Goal: Task Accomplishment & Management: Manage account settings

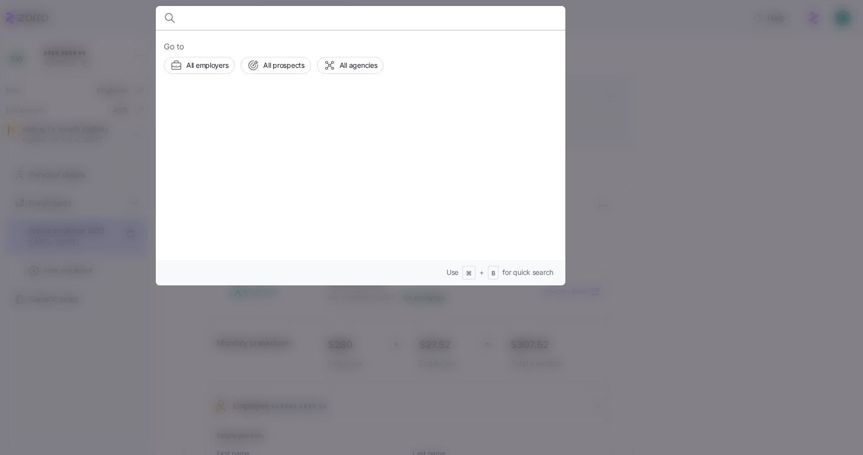
scroll to position [408, 0]
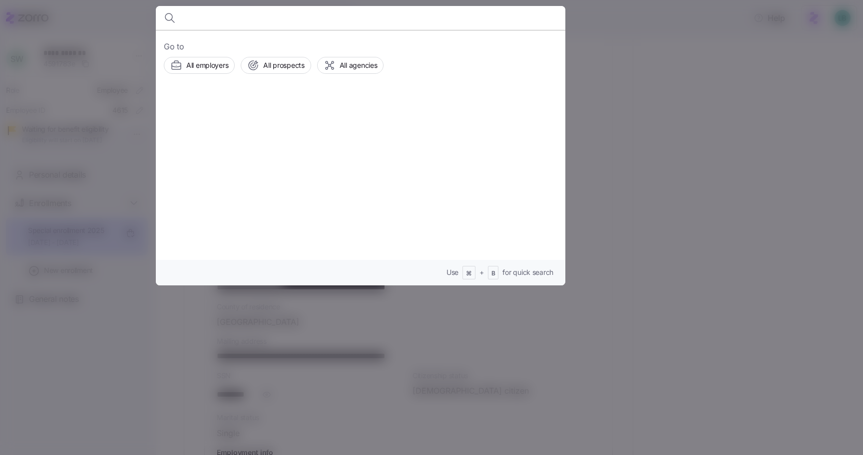
type input "Donald Tenpenny"
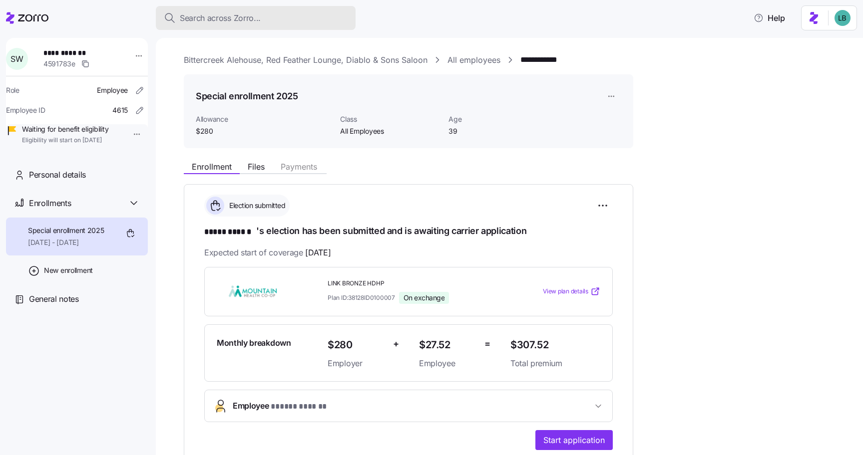
click at [177, 13] on div "Search across Zorro..." at bounding box center [256, 18] width 184 height 12
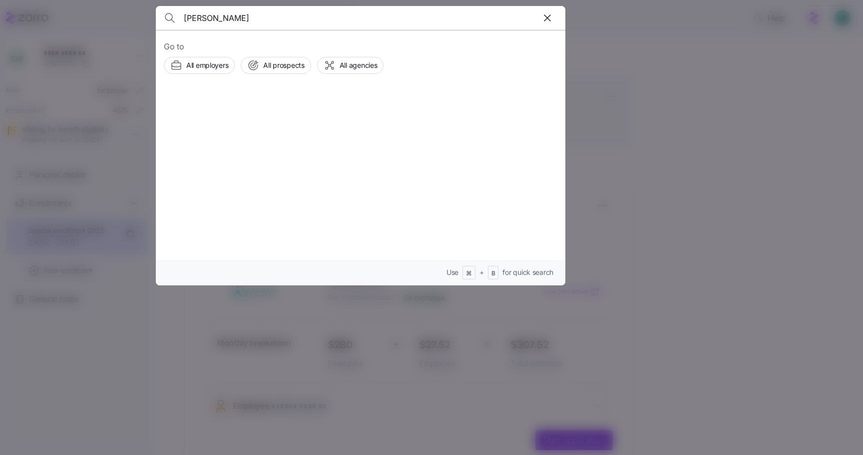
type input "Donald Tenpenny"
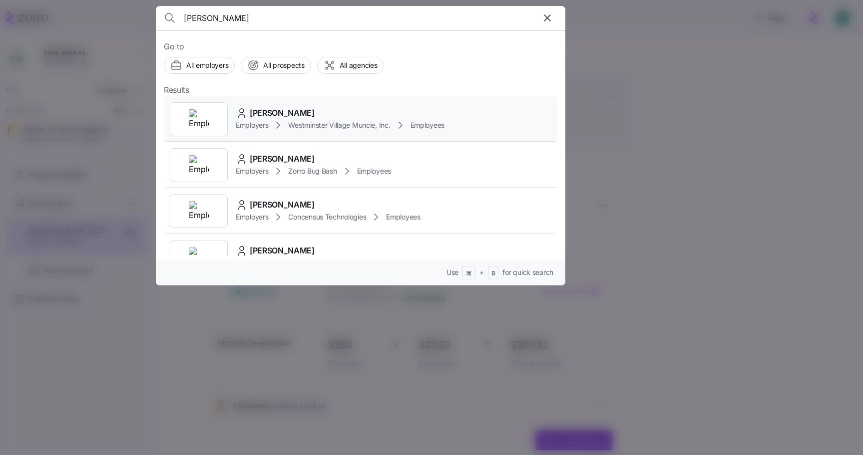
click at [276, 116] on span "Donald Tenpenny" at bounding box center [282, 113] width 65 height 12
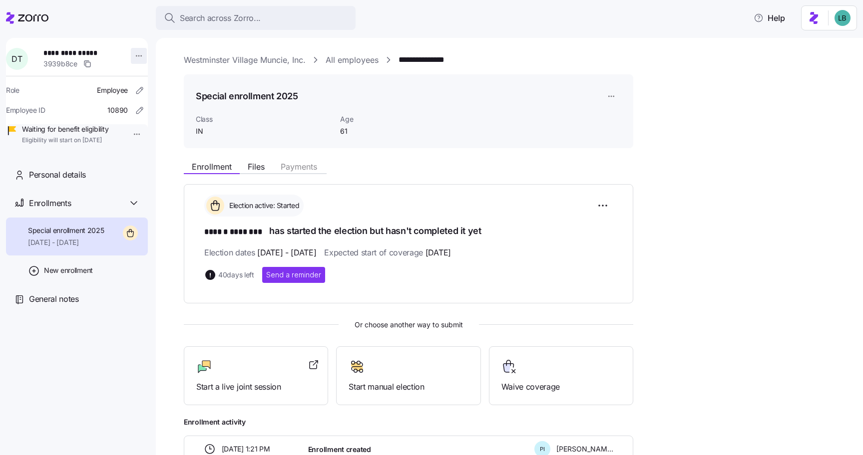
click at [132, 57] on html "**********" at bounding box center [431, 224] width 863 height 449
click at [145, 171] on html "**********" at bounding box center [431, 224] width 863 height 449
click at [132, 57] on html "**********" at bounding box center [431, 224] width 863 height 449
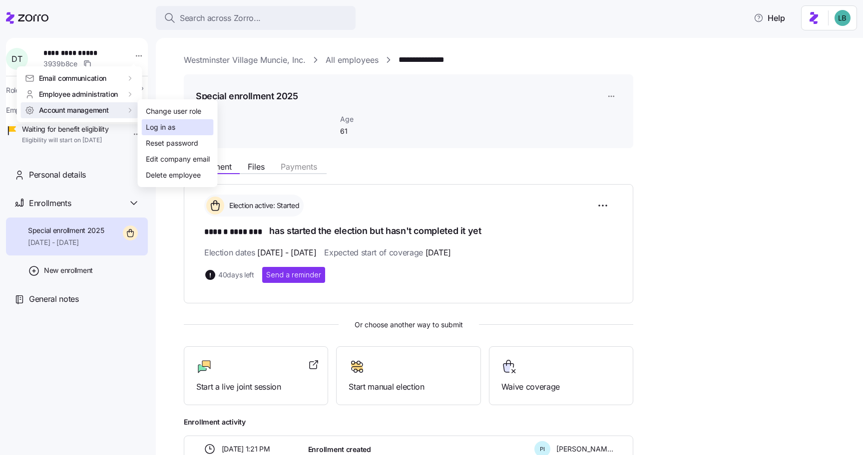
click at [166, 127] on div "Log in as" at bounding box center [160, 127] width 29 height 11
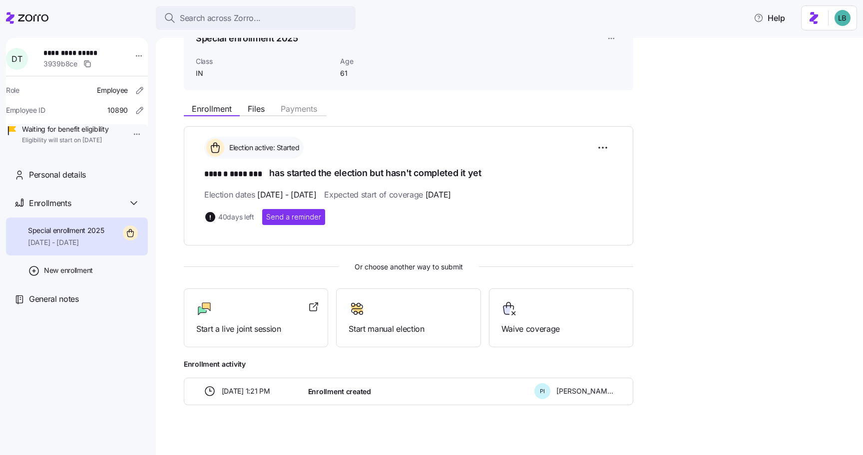
scroll to position [67, 0]
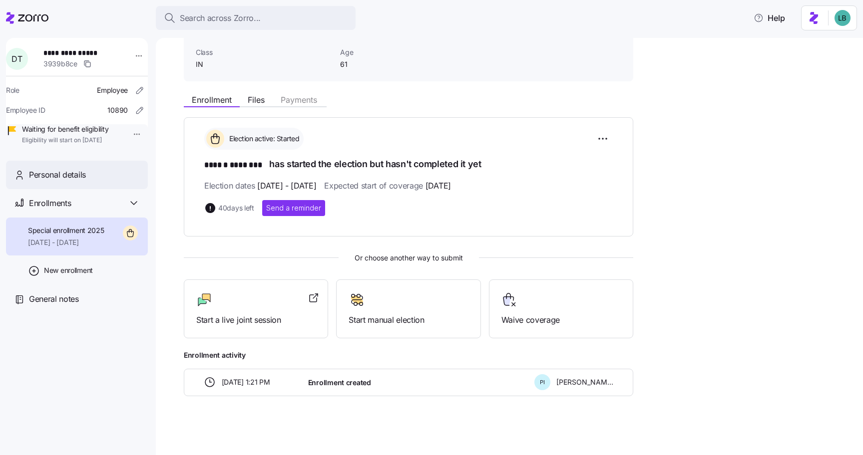
click at [69, 181] on span "Personal details" at bounding box center [57, 175] width 57 height 12
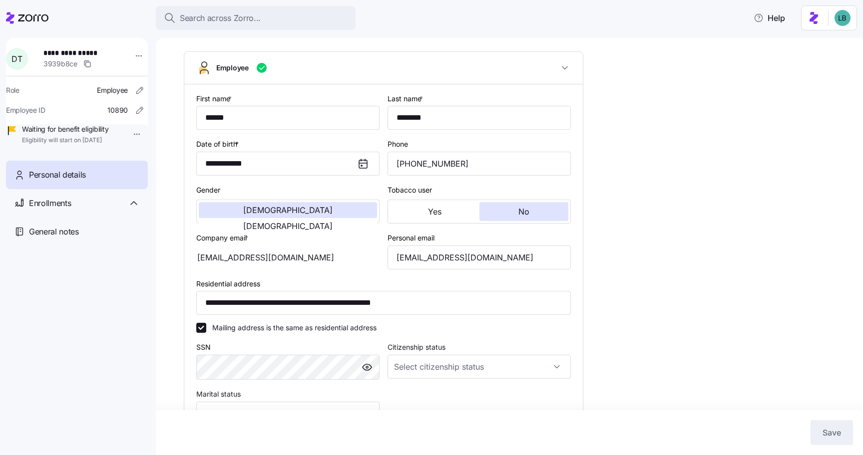
type input "IN"
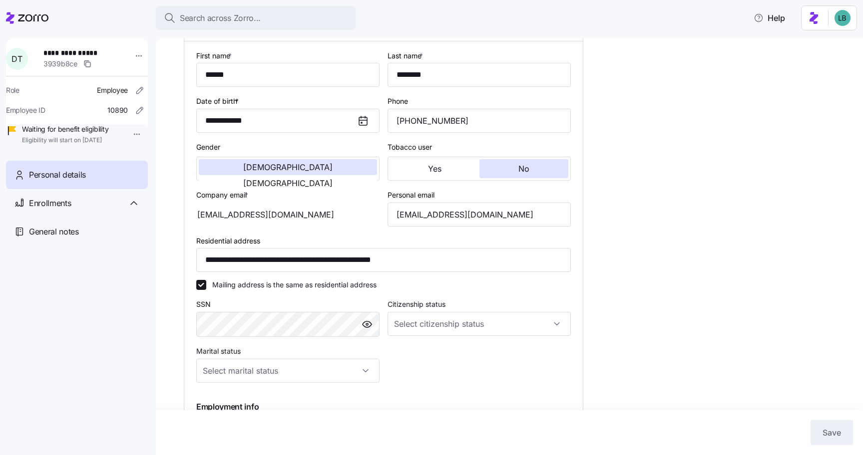
scroll to position [110, 0]
click at [488, 325] on input "Citizenship status" at bounding box center [478, 325] width 183 height 24
click at [416, 359] on span "[DEMOGRAPHIC_DATA] citizen" at bounding box center [449, 355] width 101 height 11
type input "[DEMOGRAPHIC_DATA] citizen"
click at [830, 436] on span "Save" at bounding box center [831, 433] width 18 height 12
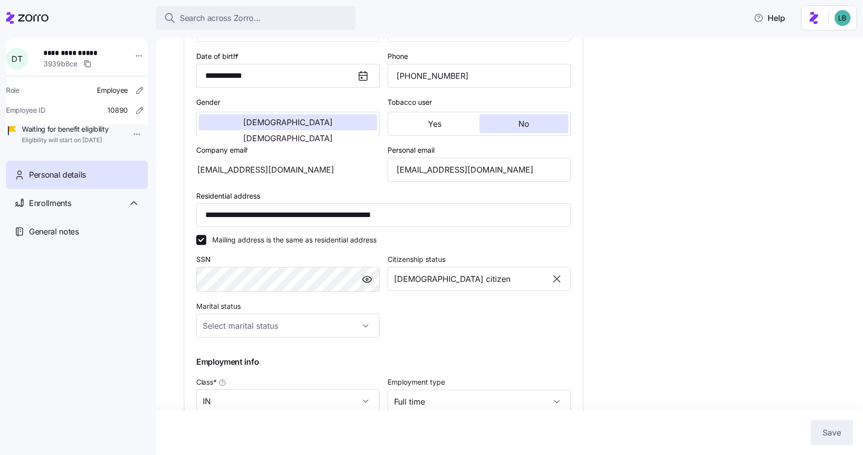
scroll to position [171, 0]
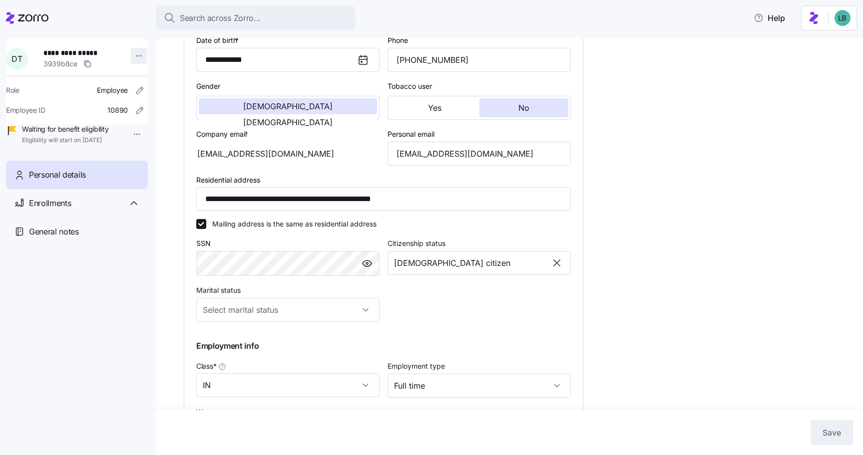
click at [132, 57] on html "**********" at bounding box center [431, 224] width 863 height 449
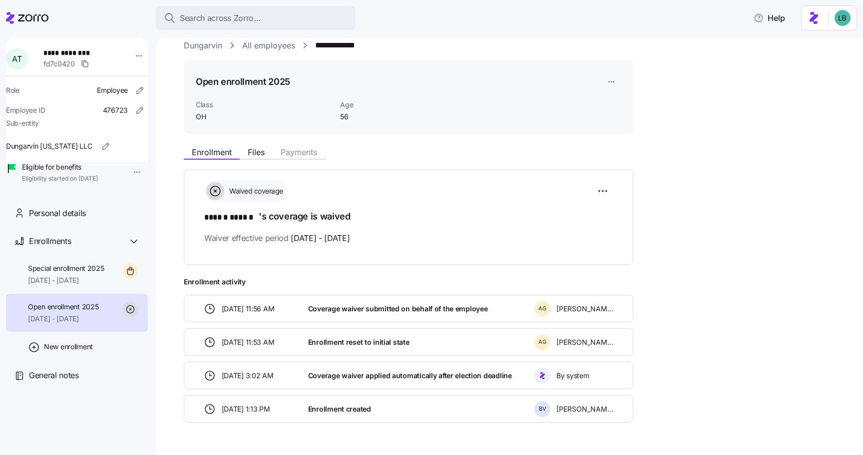
scroll to position [13, 0]
click at [88, 286] on div "Special enrollment 2025 [DATE] - [DATE]" at bounding box center [66, 275] width 76 height 22
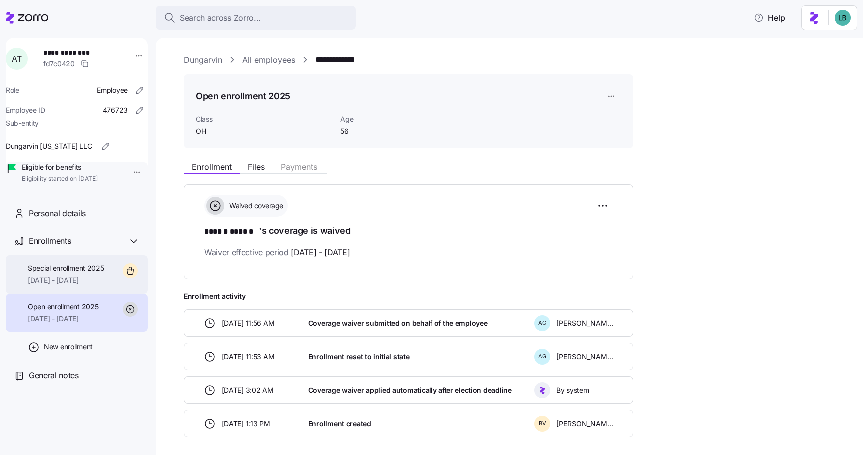
click at [71, 274] on span "Special enrollment 2025" at bounding box center [66, 269] width 76 height 10
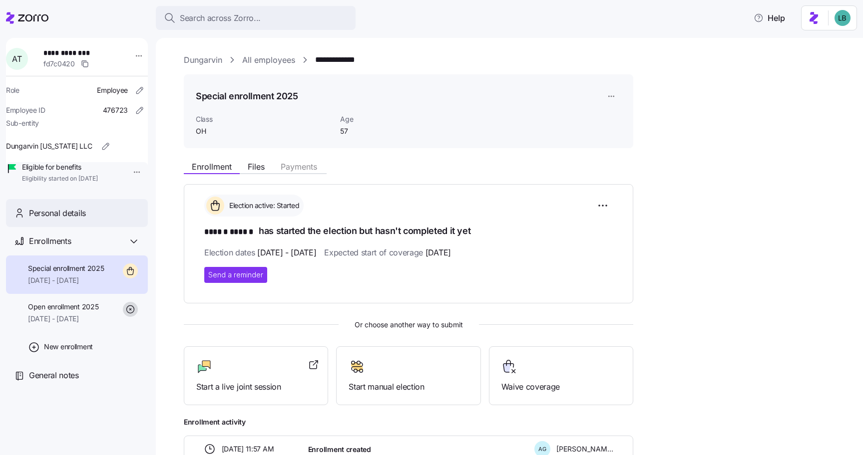
click at [57, 220] on div "Personal details" at bounding box center [77, 213] width 142 height 28
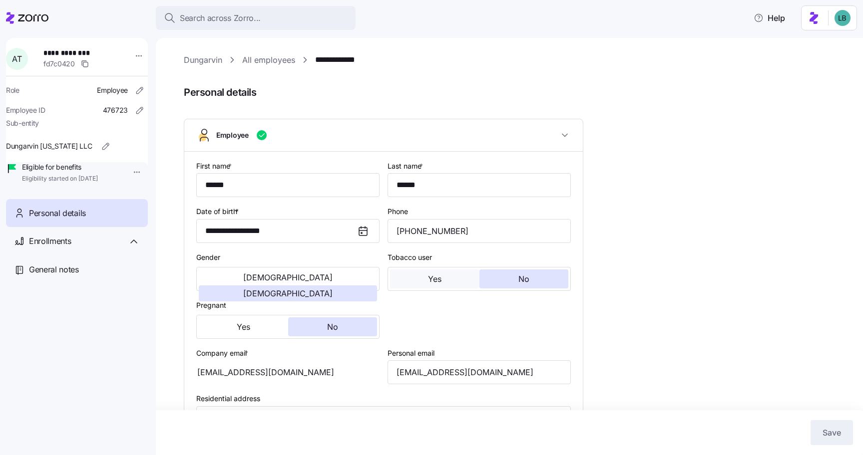
type input "OH"
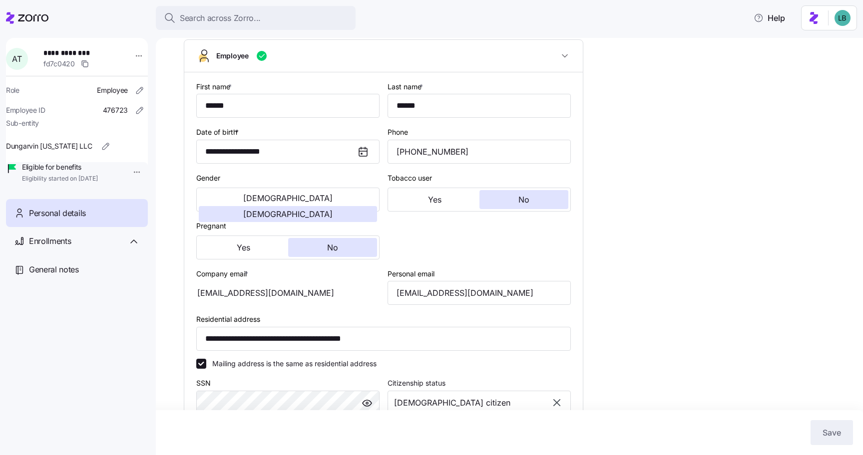
scroll to position [80, 0]
click at [444, 296] on input "andreat911@icloud.com" at bounding box center [478, 292] width 183 height 24
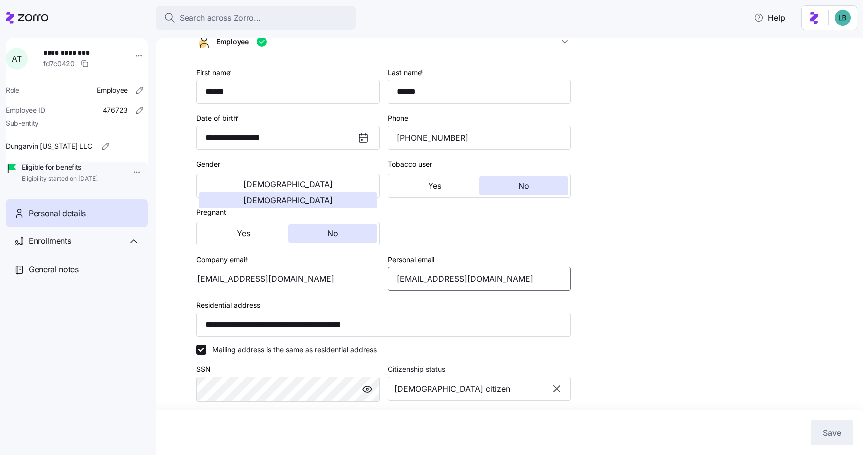
scroll to position [100, 0]
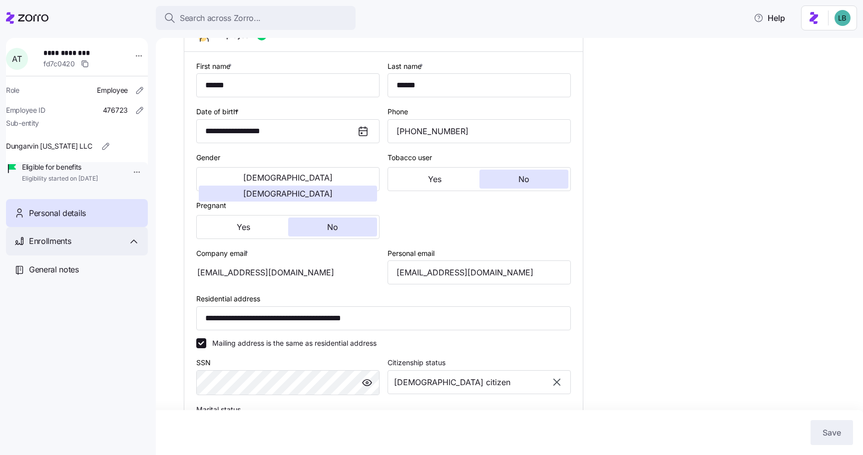
click at [134, 248] on icon at bounding box center [134, 242] width 12 height 12
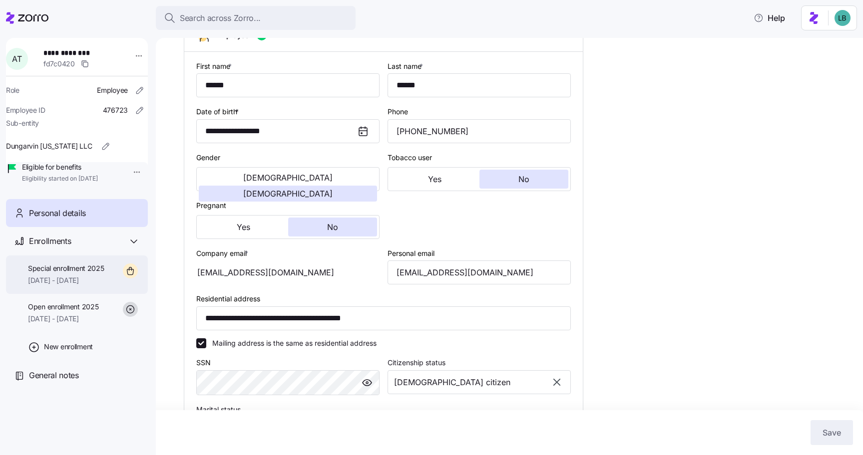
click at [71, 286] on div "Special enrollment 2025 10/01/2025 - 12/31/2025" at bounding box center [66, 275] width 76 height 22
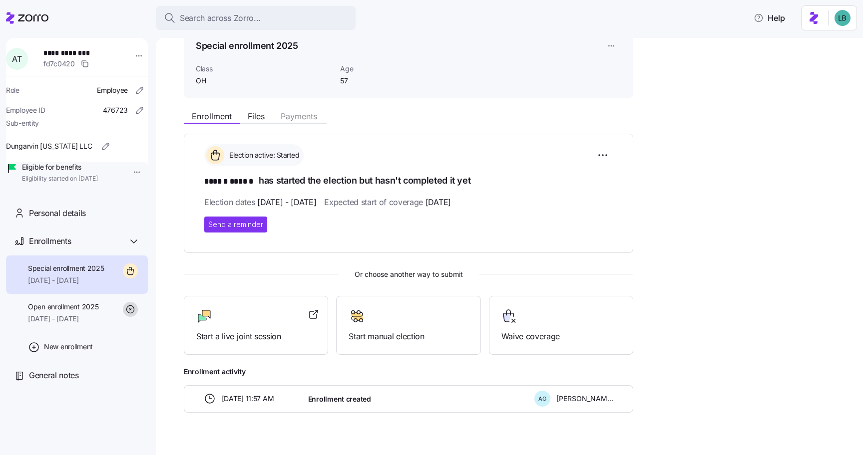
scroll to position [67, 0]
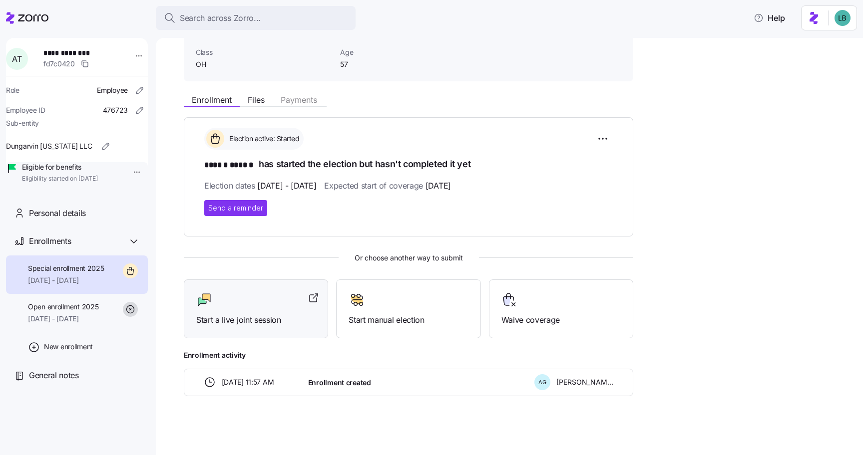
click at [270, 308] on div "Start a live joint session" at bounding box center [255, 309] width 119 height 34
click at [73, 218] on div "Personal details" at bounding box center [77, 213] width 142 height 28
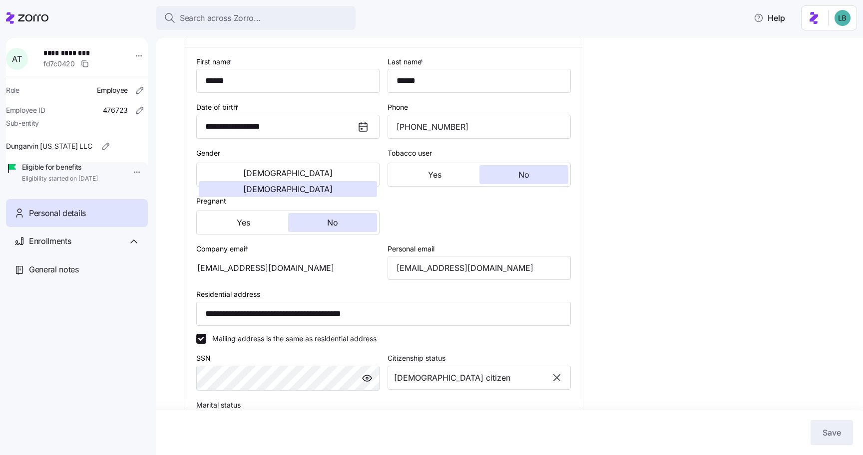
scroll to position [118, 0]
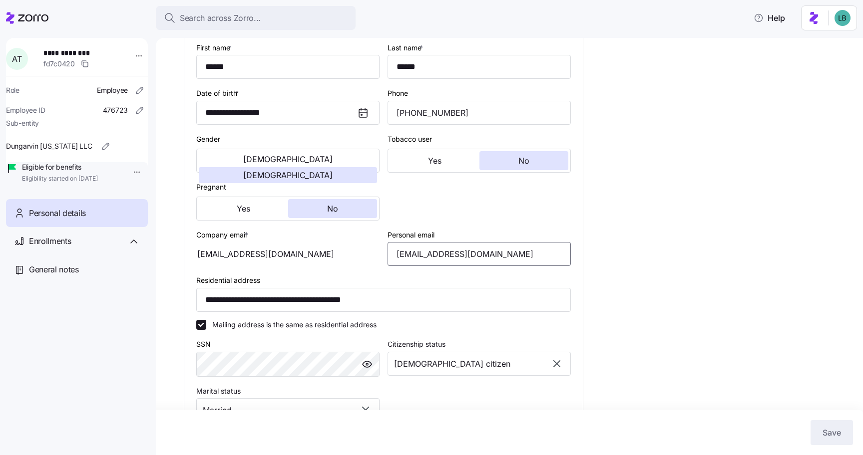
click at [428, 257] on input "andreat911@icloud.com" at bounding box center [478, 254] width 183 height 24
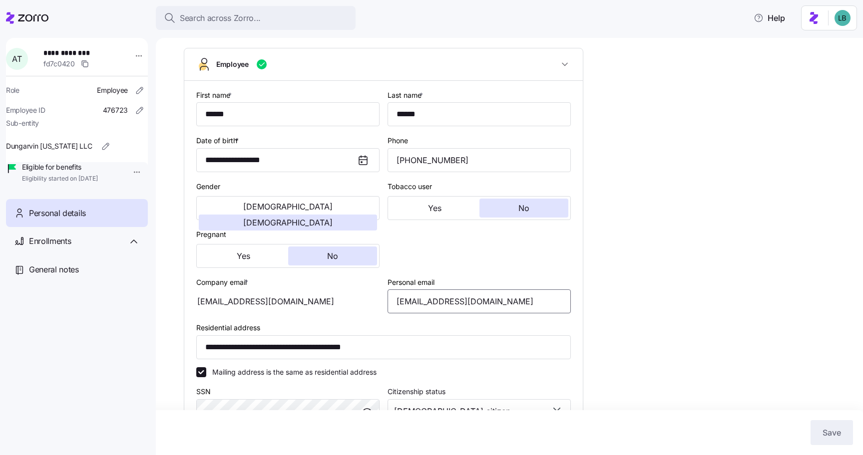
scroll to position [0, 0]
